Goal: Information Seeking & Learning: Learn about a topic

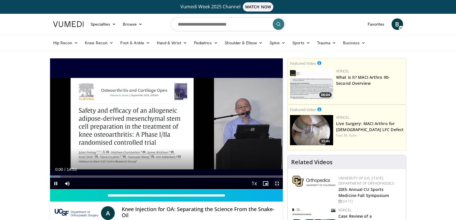
click at [276, 184] on span "Video Player" at bounding box center [277, 184] width 12 height 12
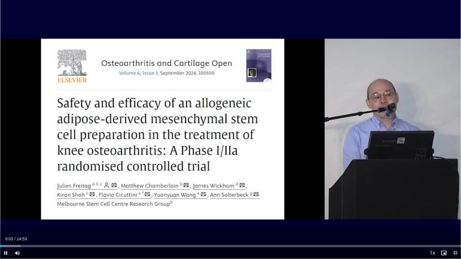
click at [454, 220] on span "Video Player" at bounding box center [455, 253] width 12 height 12
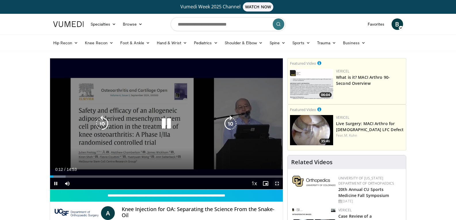
drag, startPoint x: 277, startPoint y: 183, endPoint x: 277, endPoint y: 208, distance: 25.0
click at [277, 183] on span "Video Player" at bounding box center [277, 184] width 12 height 12
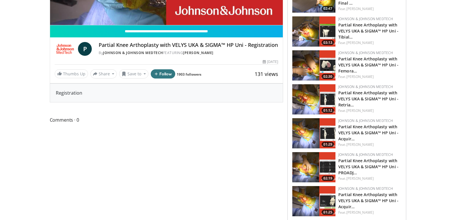
scroll to position [173, 0]
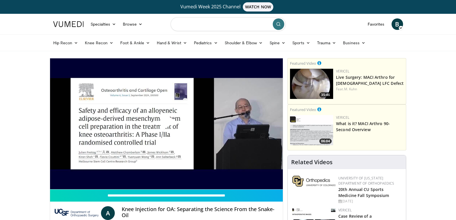
drag, startPoint x: 221, startPoint y: 25, endPoint x: 240, endPoint y: 25, distance: 19.0
click at [221, 25] on input "Search topics, interventions" at bounding box center [228, 24] width 115 height 14
type input "**********"
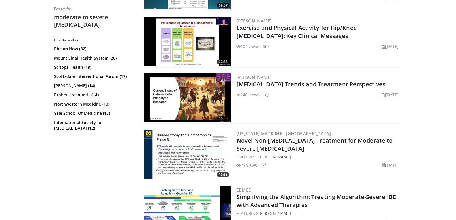
scroll to position [201, 0]
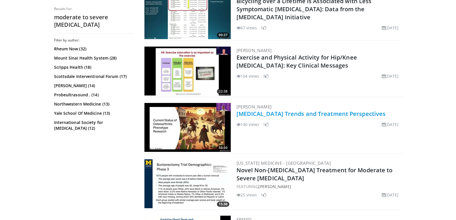
click at [253, 116] on link "Osteoarthritis Trends and Treatment Perspectives" at bounding box center [311, 114] width 149 height 8
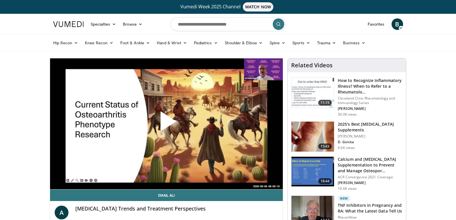
click at [166, 124] on span "Video Player" at bounding box center [166, 124] width 0 height 0
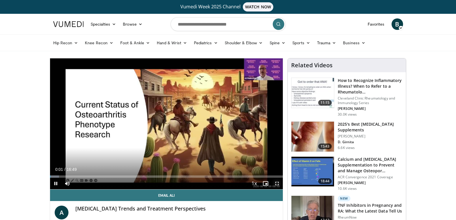
click at [278, 183] on span "Video Player" at bounding box center [277, 184] width 12 height 12
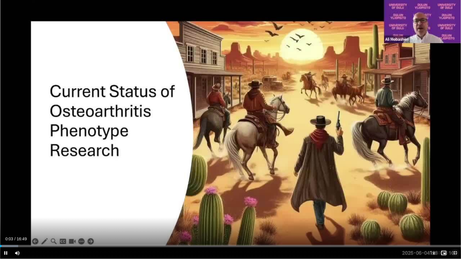
click at [456, 220] on span "Video Player" at bounding box center [455, 253] width 12 height 12
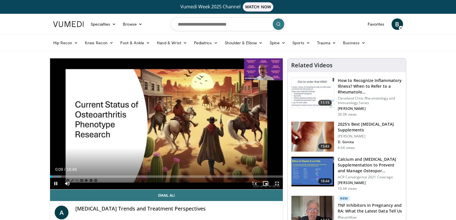
click at [276, 183] on span "Video Player" at bounding box center [277, 184] width 12 height 12
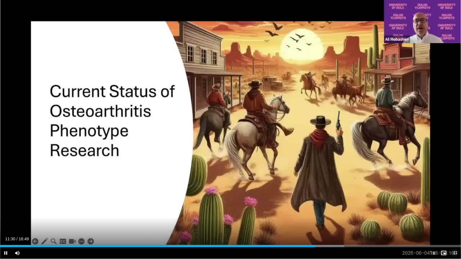
click at [452, 220] on span "Video Player" at bounding box center [455, 253] width 12 height 12
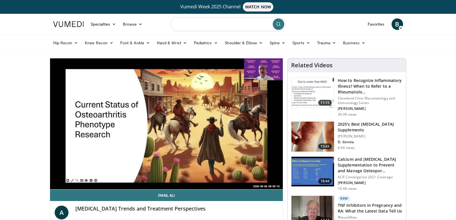
click at [239, 24] on input "Search topics, interventions" at bounding box center [228, 24] width 115 height 14
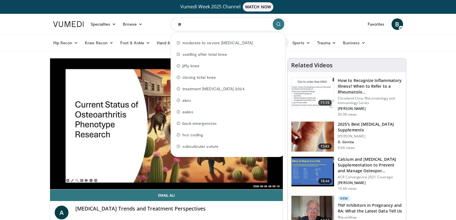
type input "*"
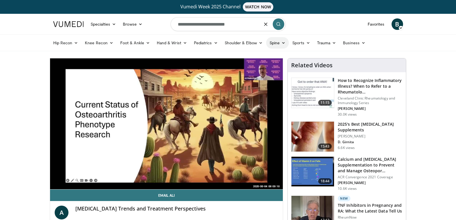
type input "**********"
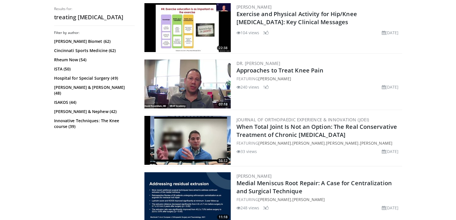
scroll to position [317, 0]
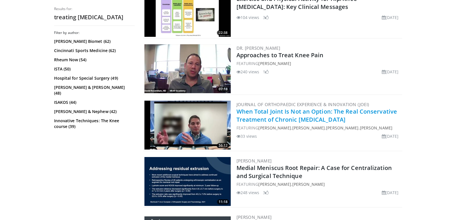
click at [291, 117] on link "When Total Joint Is Not an Option: The Real Conservative Treatment of Chronic K…" at bounding box center [317, 116] width 161 height 16
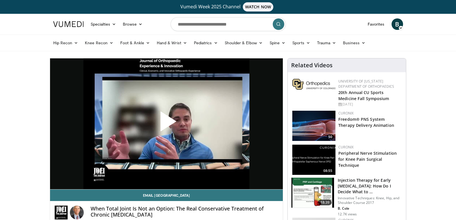
click at [166, 124] on span "Video Player" at bounding box center [166, 124] width 0 height 0
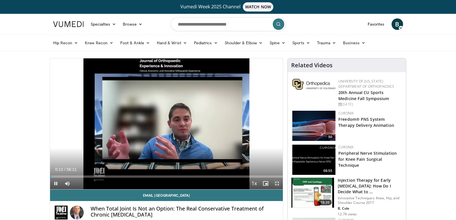
click at [277, 183] on span "Video Player" at bounding box center [277, 184] width 12 height 12
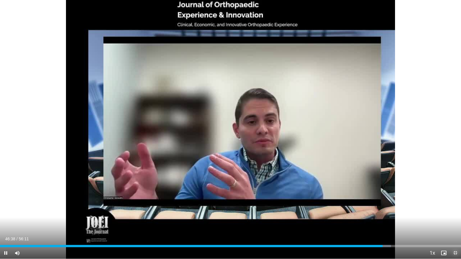
click at [455, 220] on span "Video Player" at bounding box center [455, 253] width 12 height 12
